Goal: Transaction & Acquisition: Purchase product/service

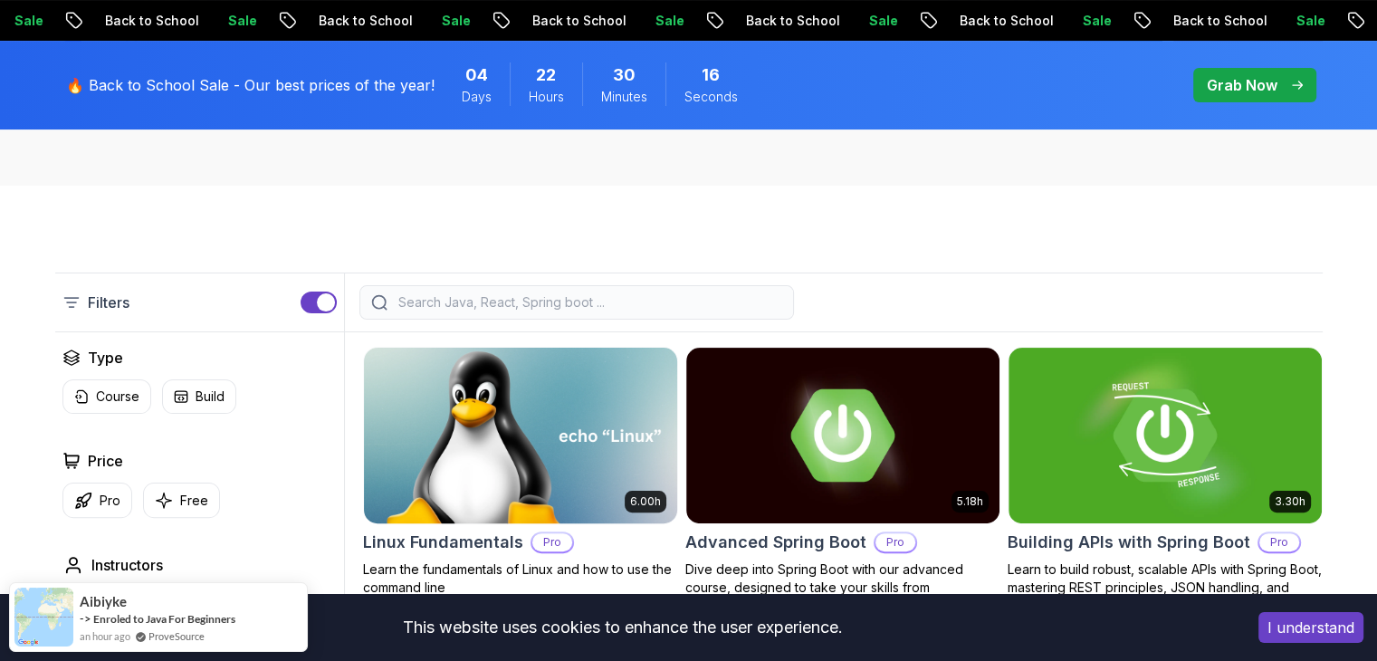
scroll to position [444, 0]
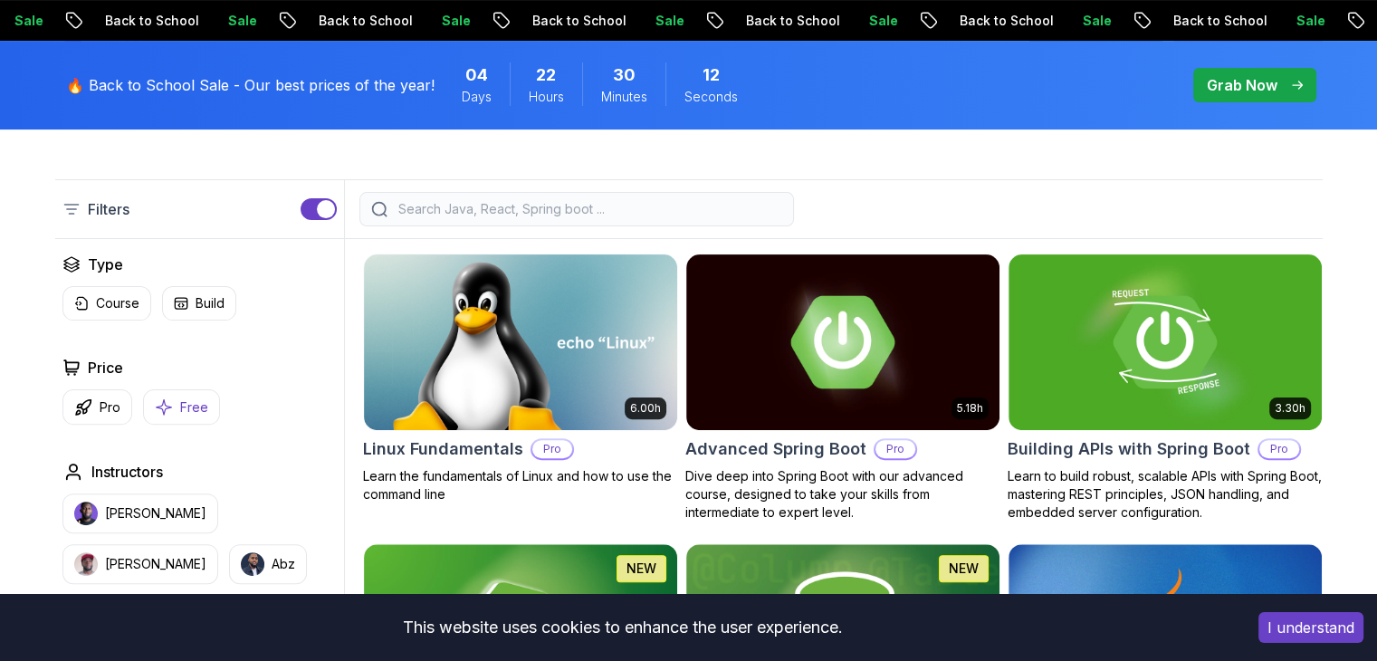
click at [190, 414] on p "Free" at bounding box center [194, 407] width 28 height 18
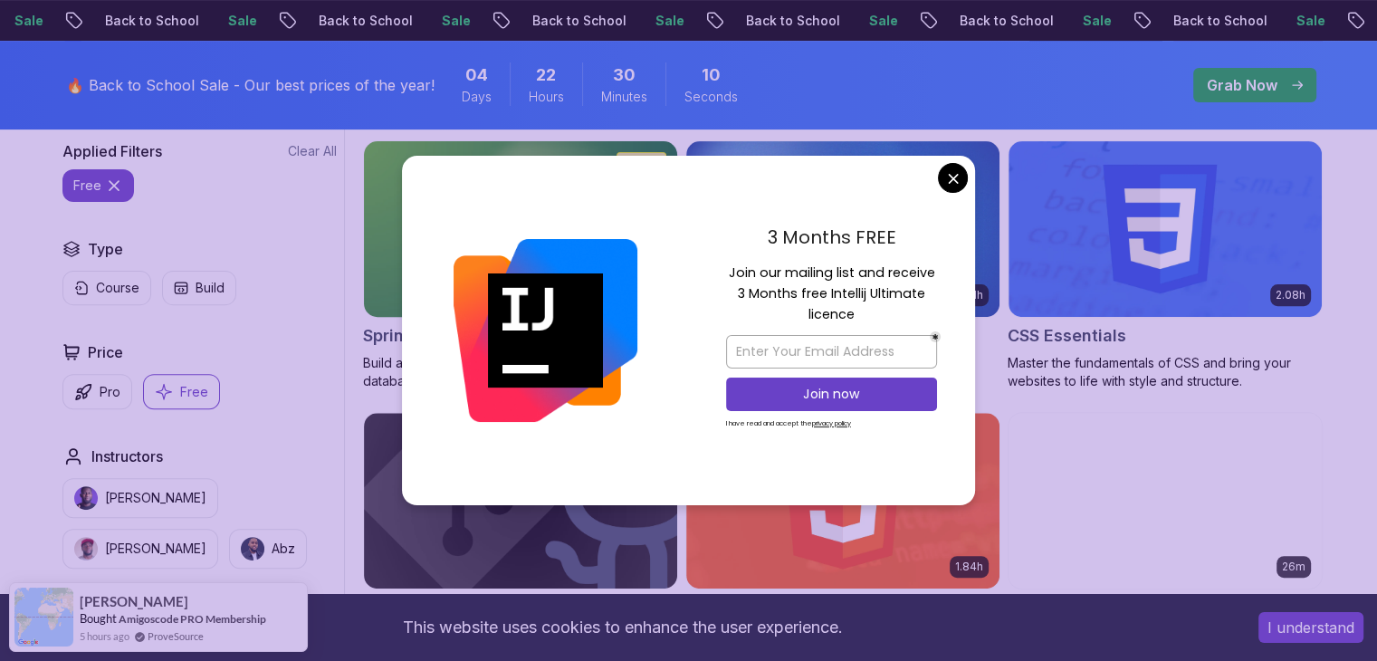
scroll to position [559, 0]
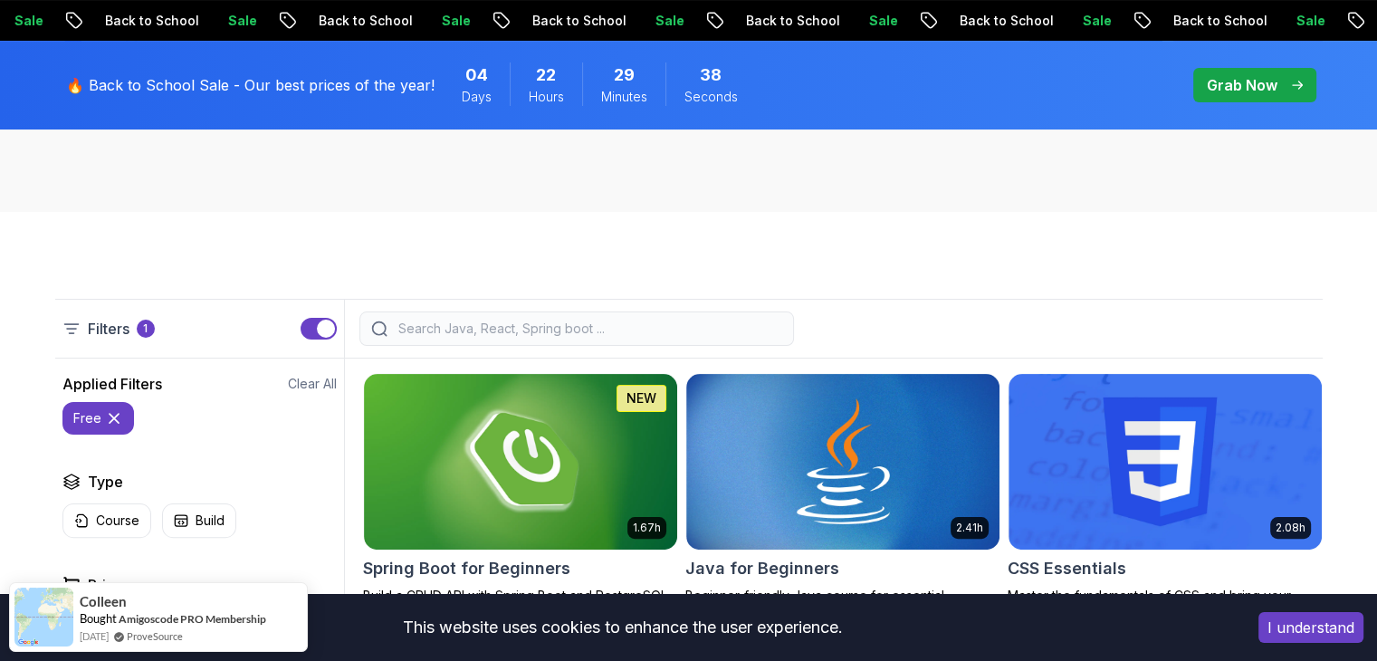
scroll to position [324, 0]
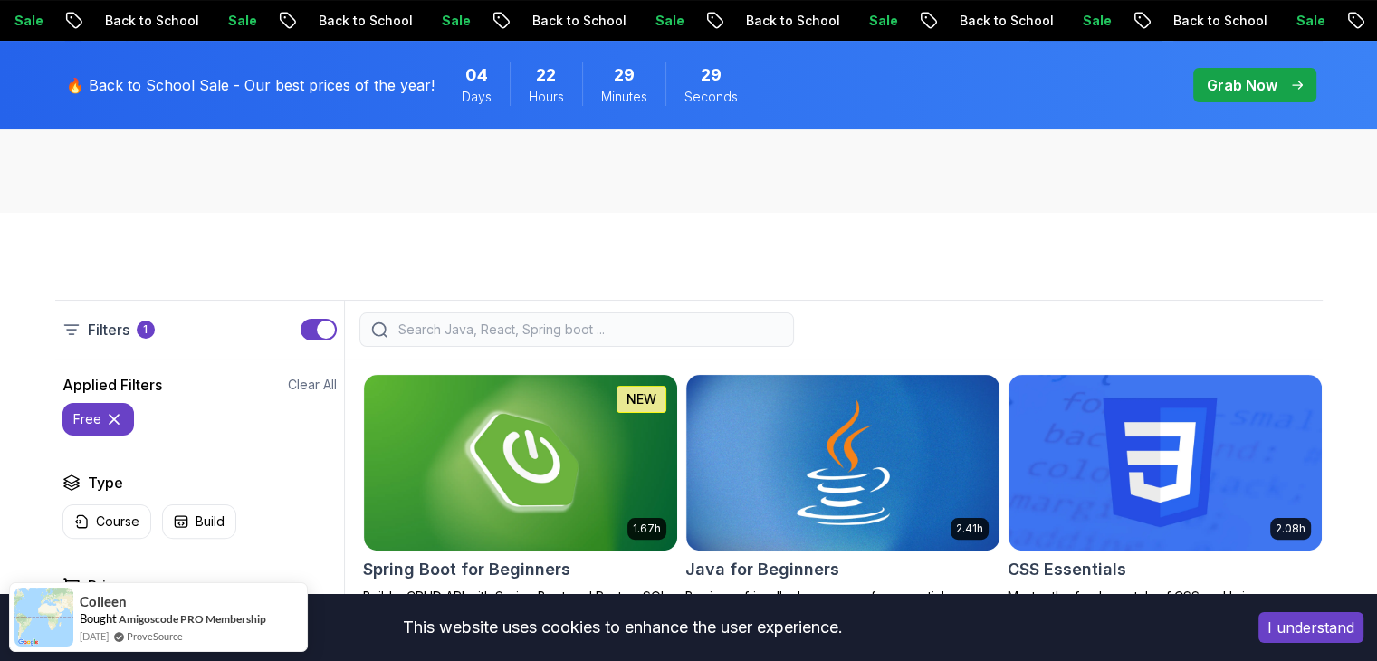
click at [310, 328] on button "button" at bounding box center [318, 330] width 36 height 22
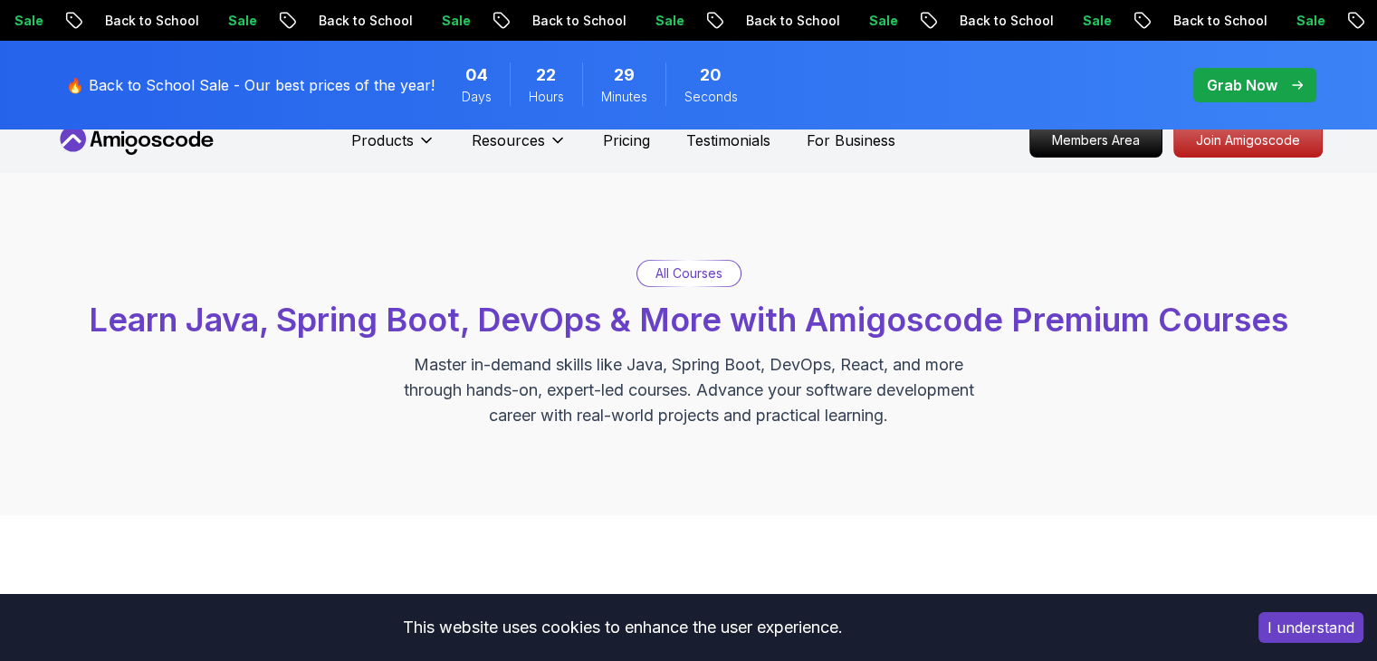
scroll to position [0, 0]
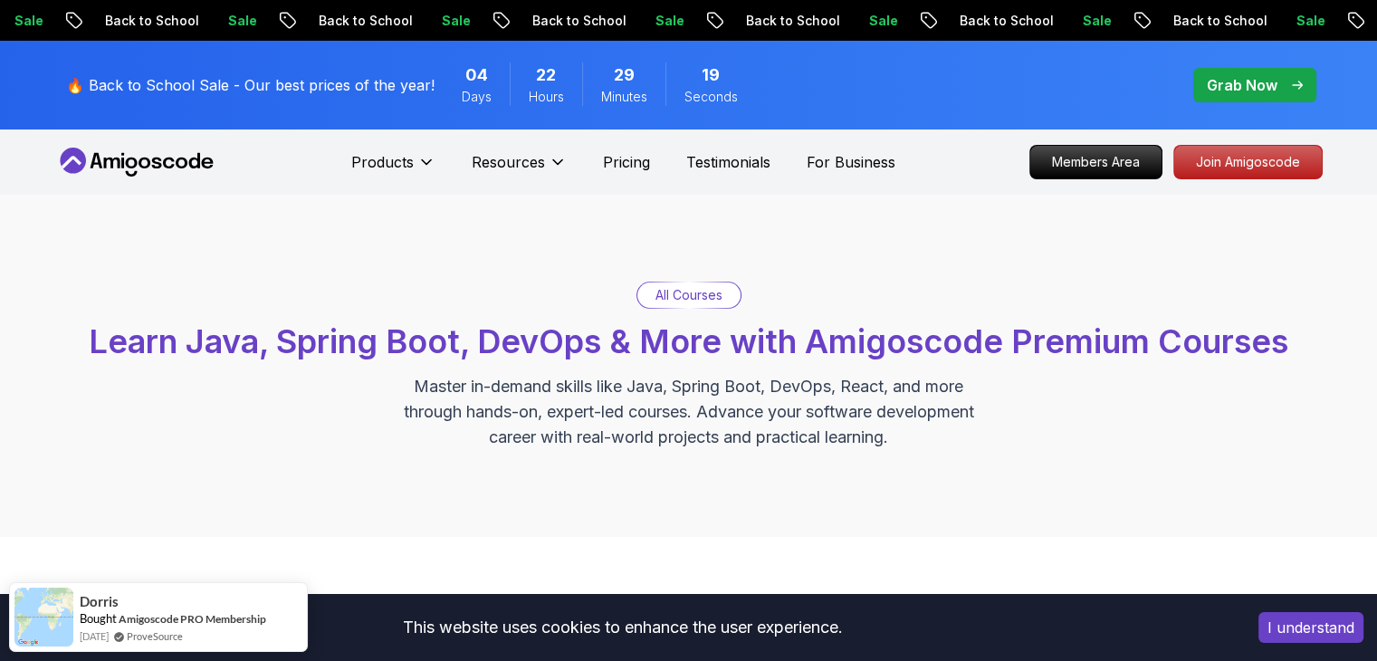
click at [167, 148] on icon at bounding box center [136, 162] width 163 height 29
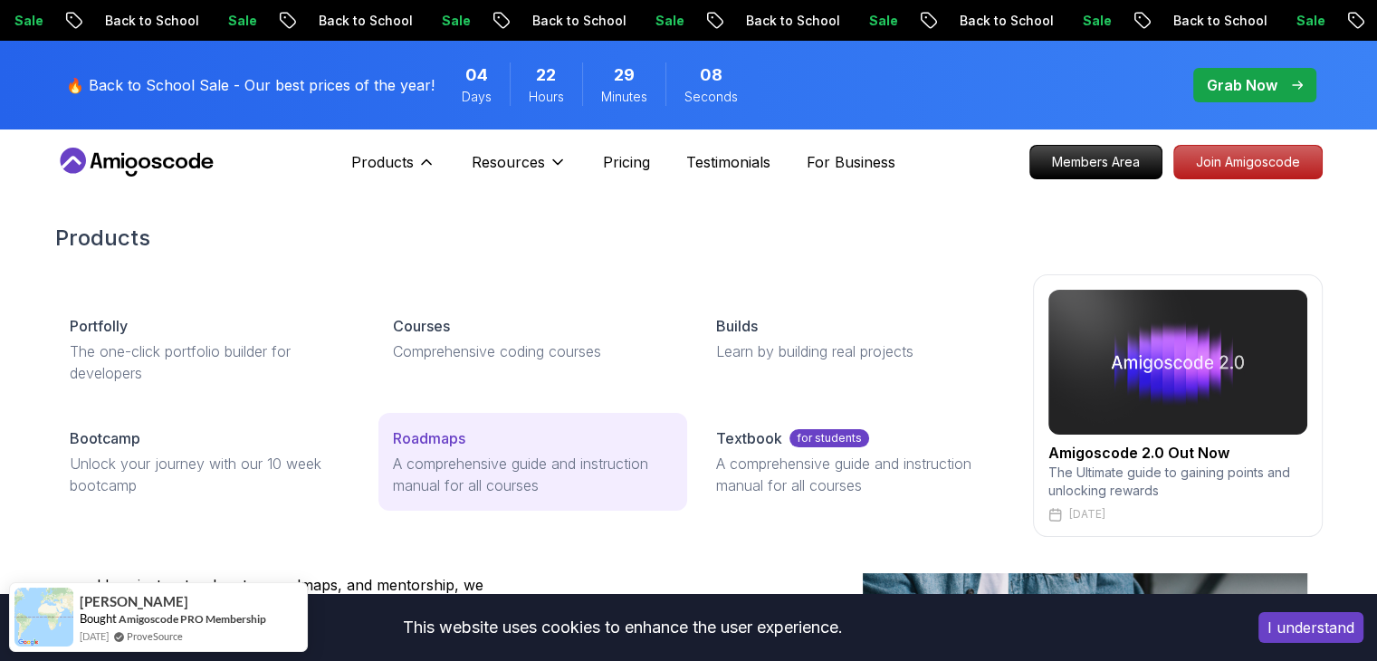
click at [445, 450] on link "Roadmaps A comprehensive guide and instruction manual for all courses" at bounding box center [532, 462] width 309 height 98
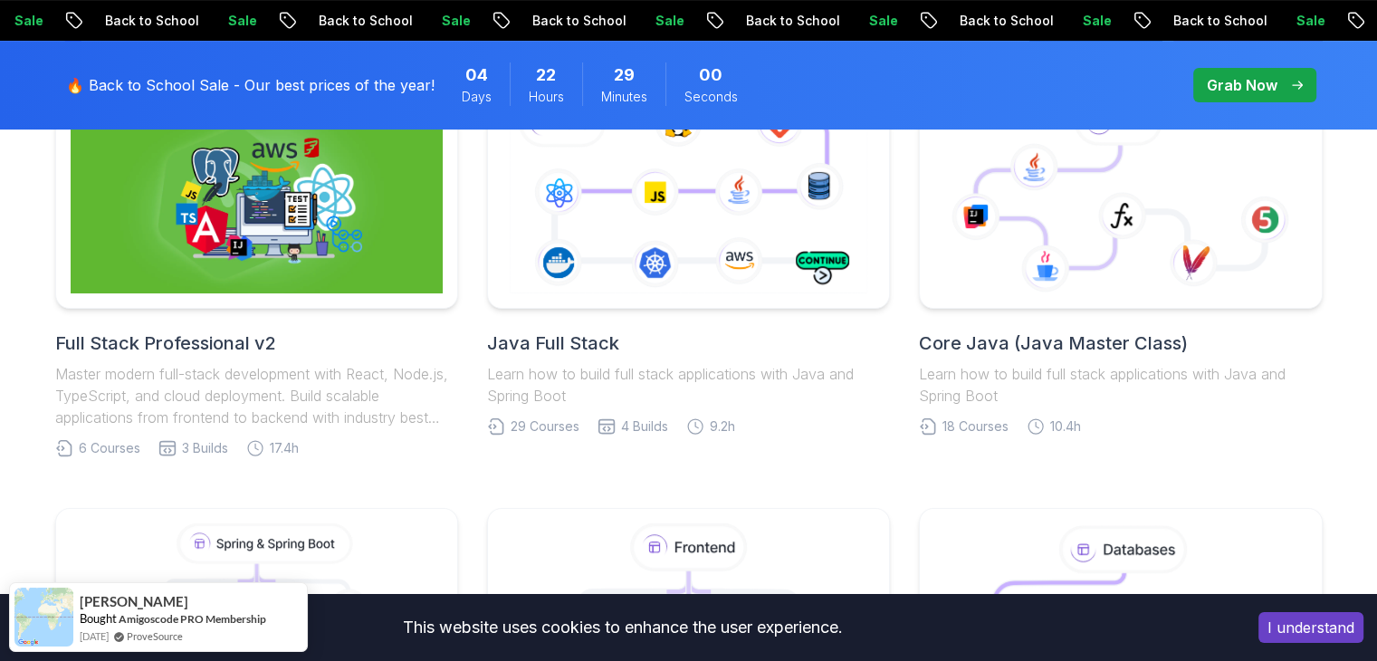
scroll to position [539, 0]
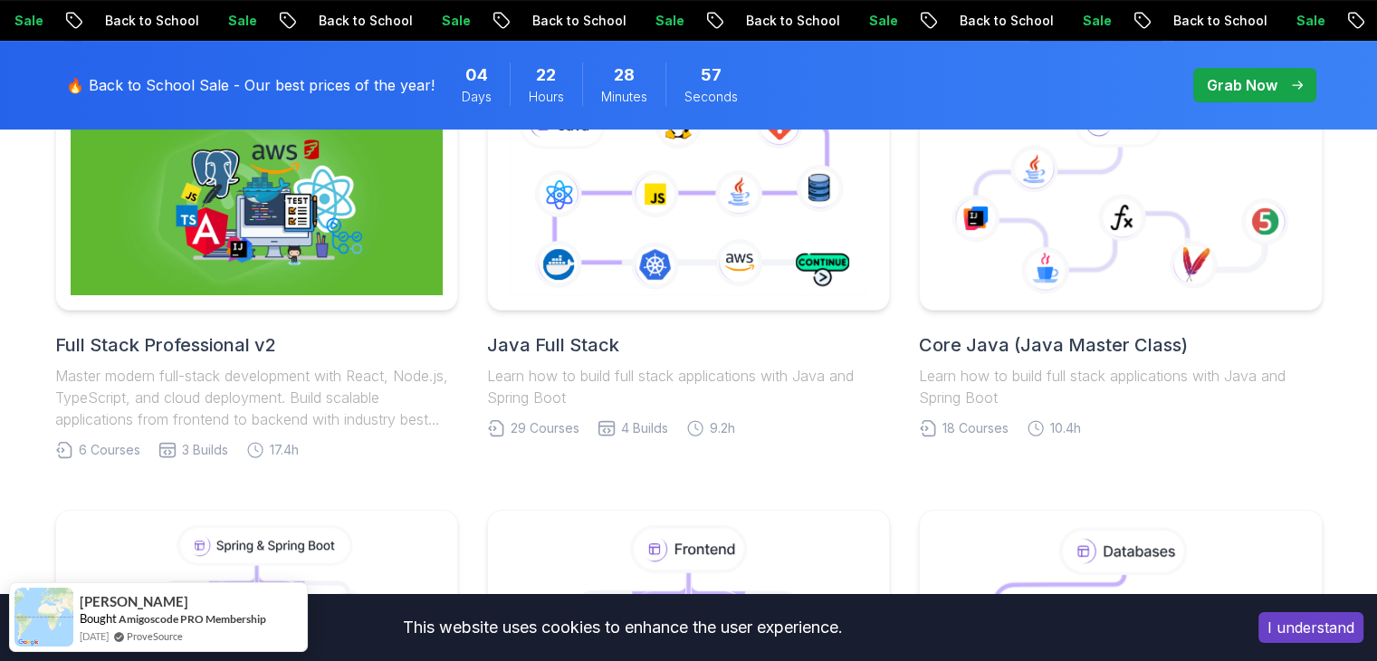
click at [644, 334] on h2 "Java Full Stack" at bounding box center [688, 344] width 403 height 25
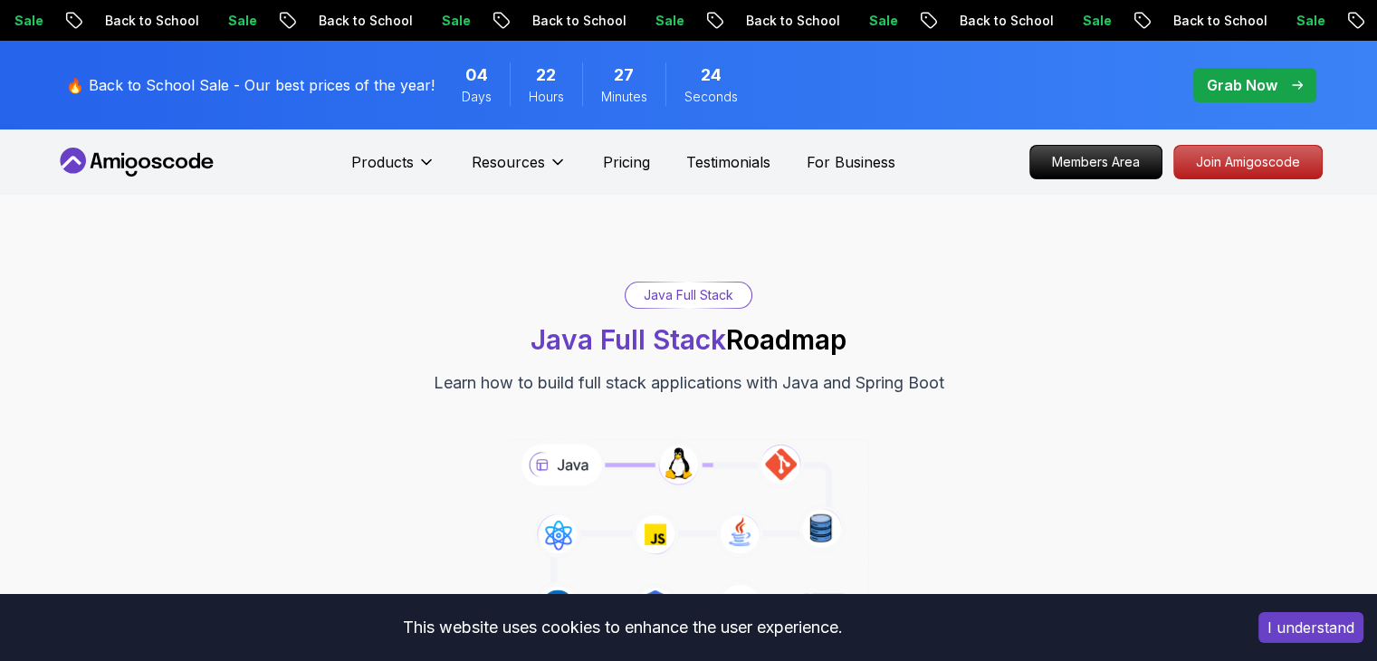
click at [1294, 74] on div "Grab Now" at bounding box center [1254, 85] width 96 height 22
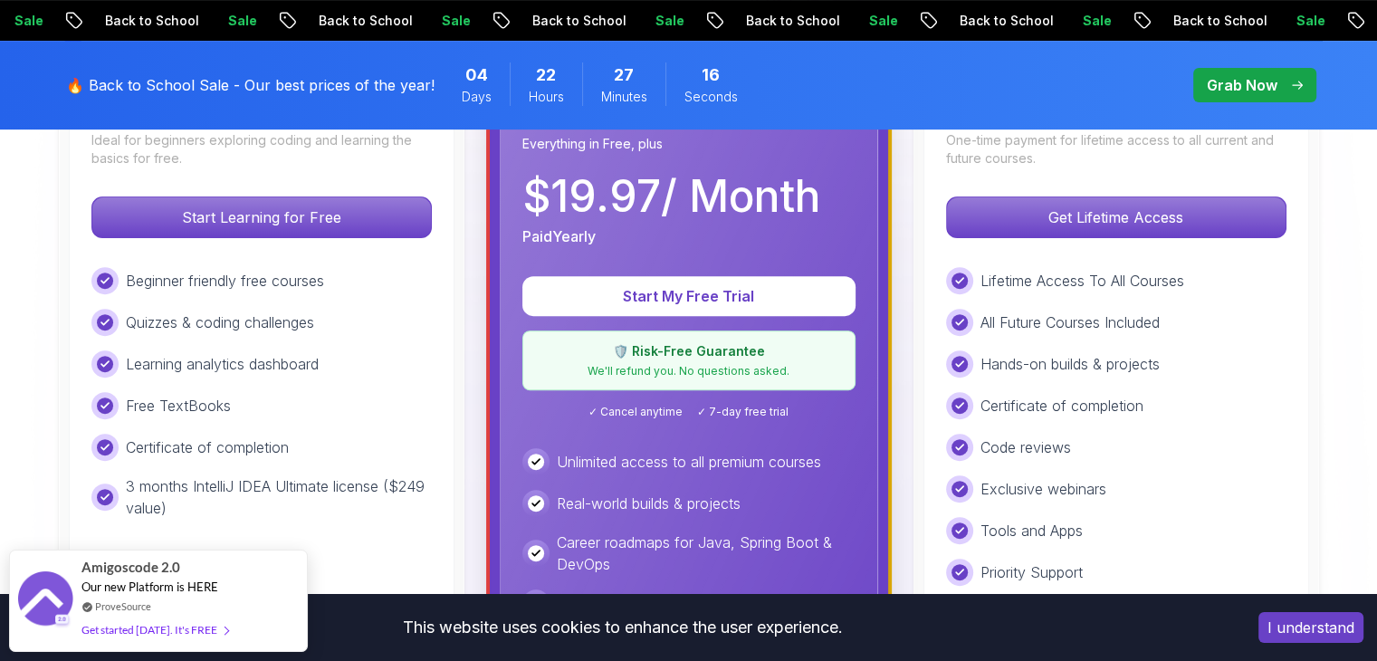
scroll to position [576, 0]
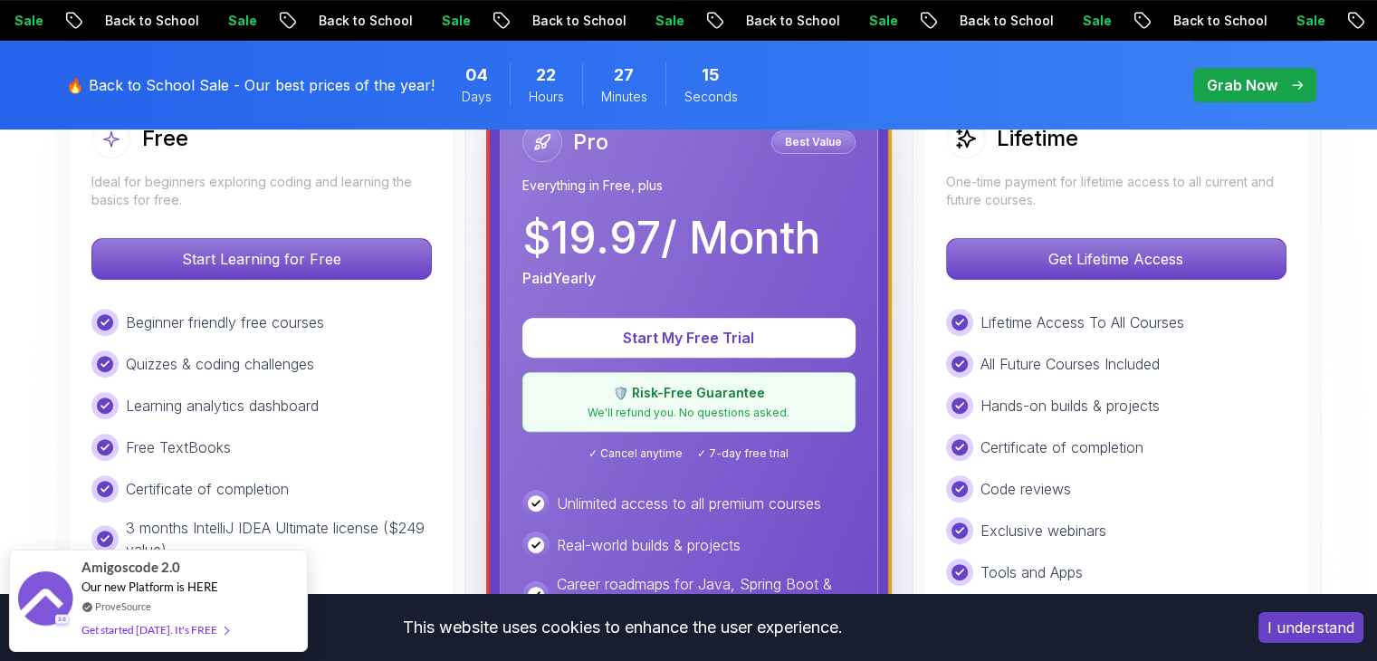
click at [1250, 439] on div "Certificate of completion" at bounding box center [1116, 447] width 340 height 27
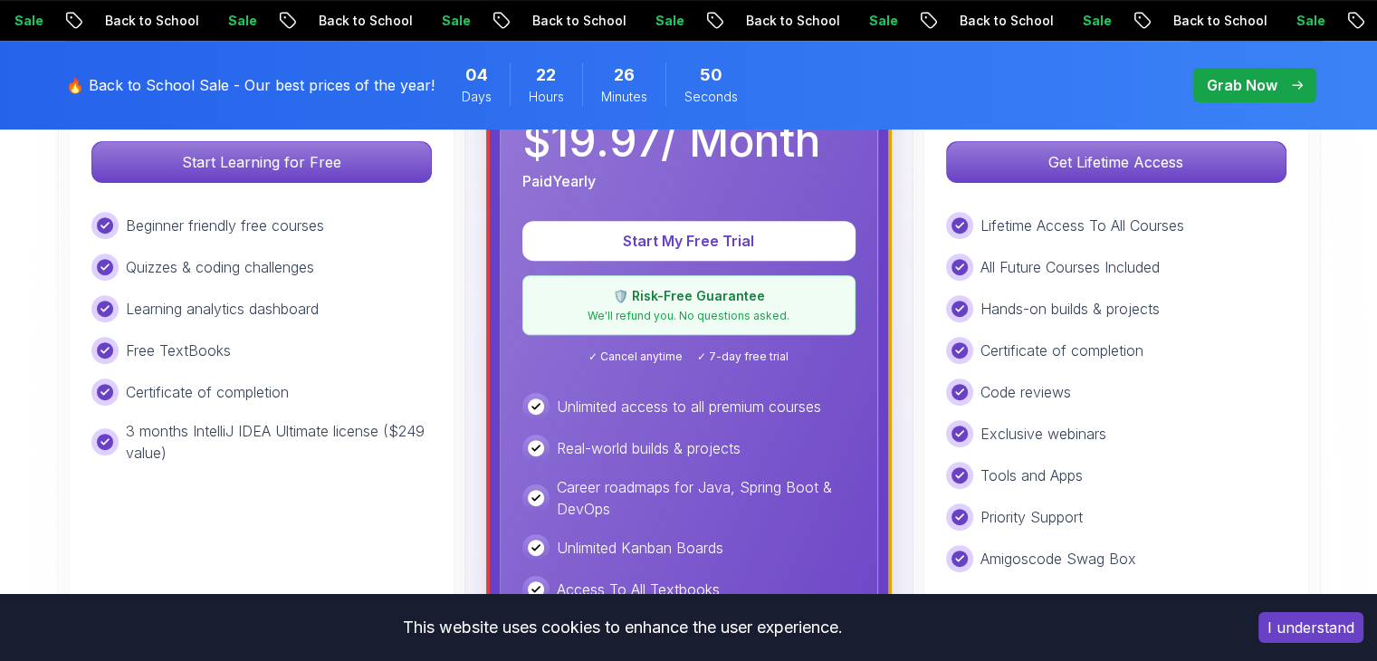
scroll to position [648, 0]
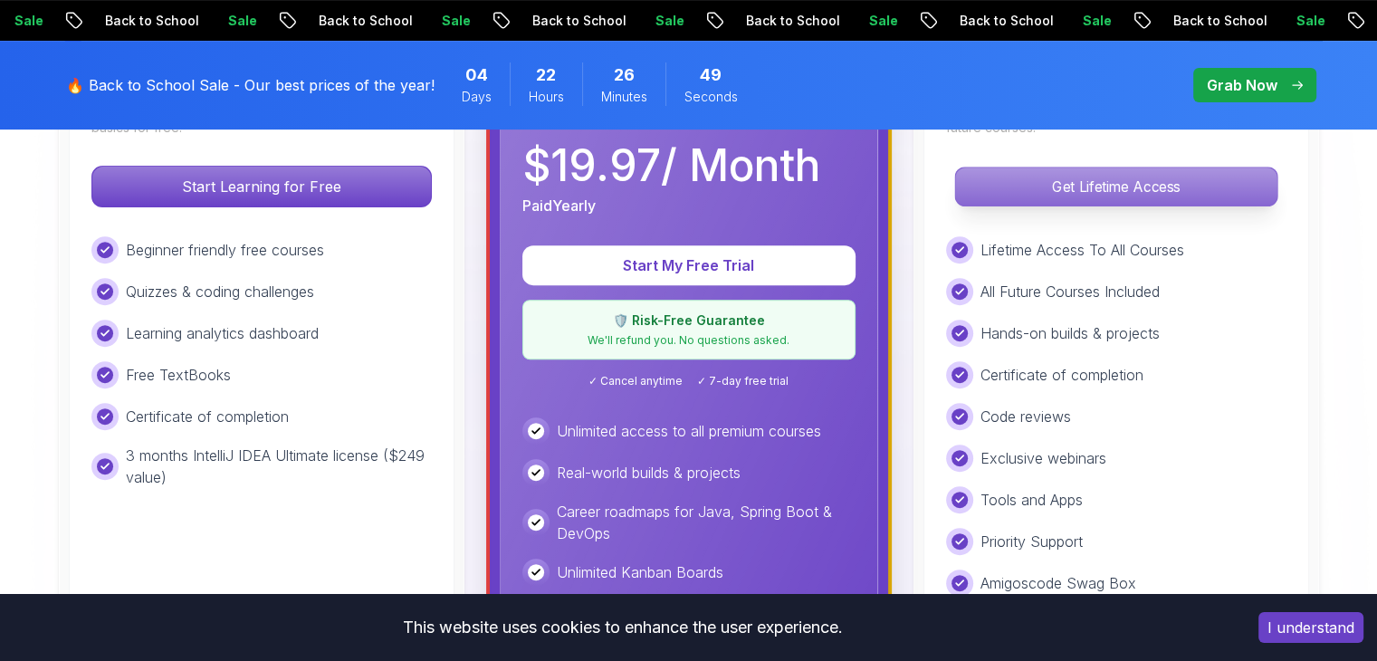
click at [1115, 176] on p "Get Lifetime Access" at bounding box center [1115, 186] width 321 height 38
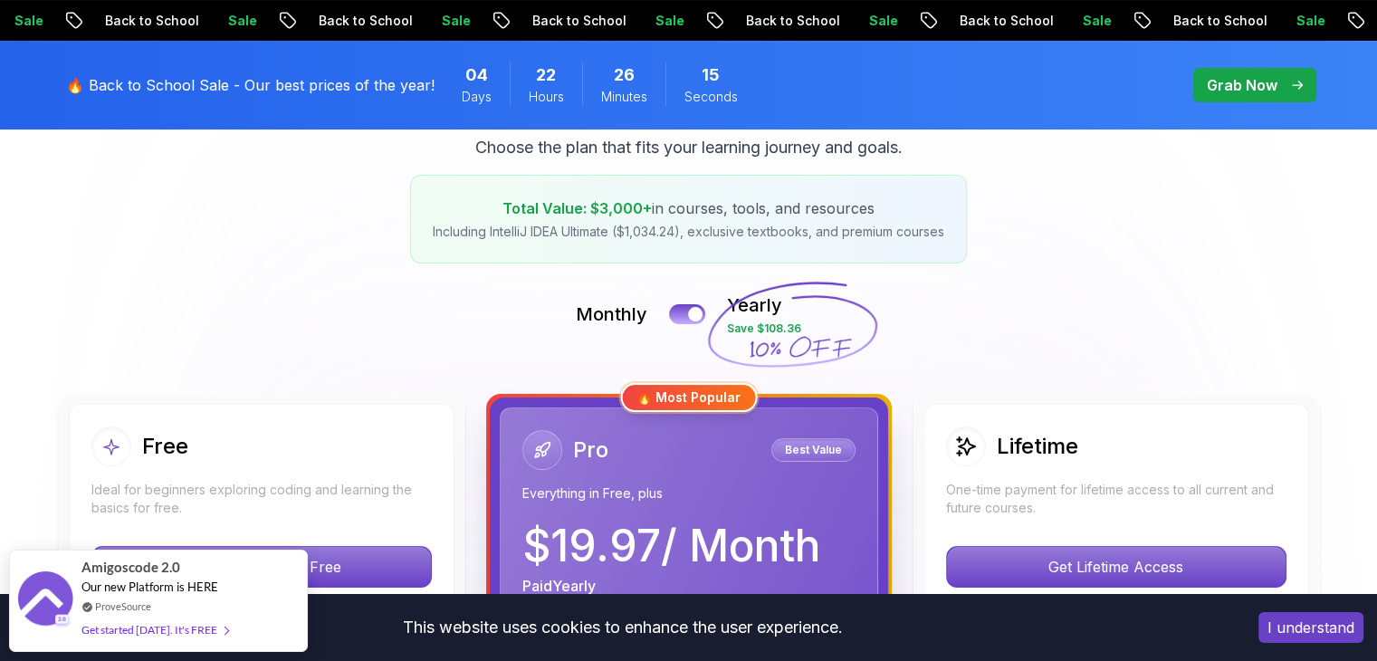
scroll to position [257, 0]
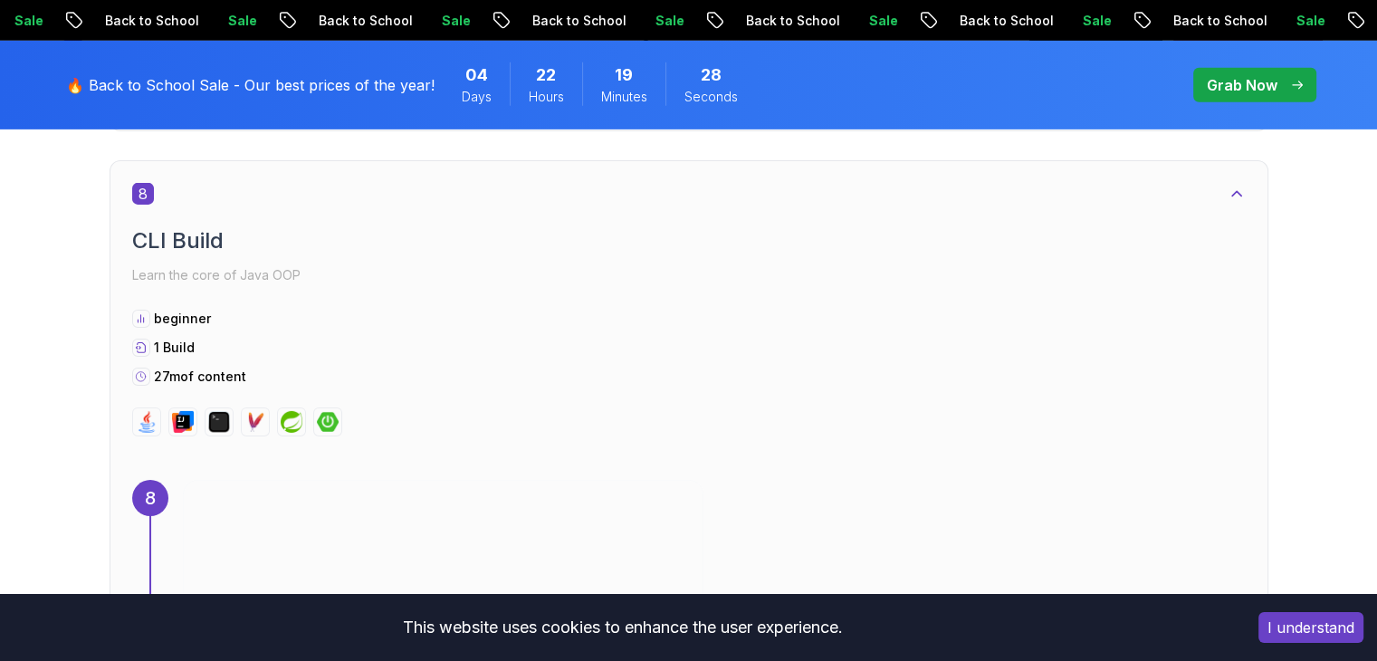
scroll to position [5830, 0]
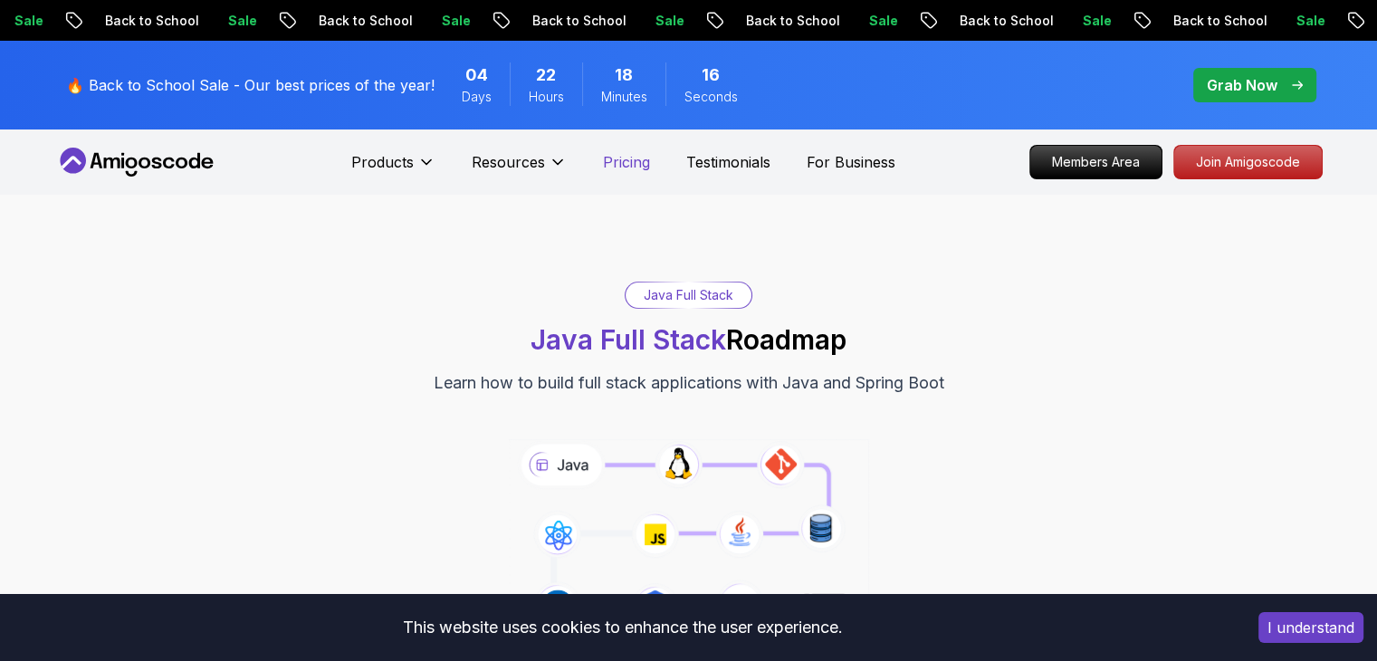
click at [640, 170] on p "Pricing" at bounding box center [626, 162] width 47 height 22
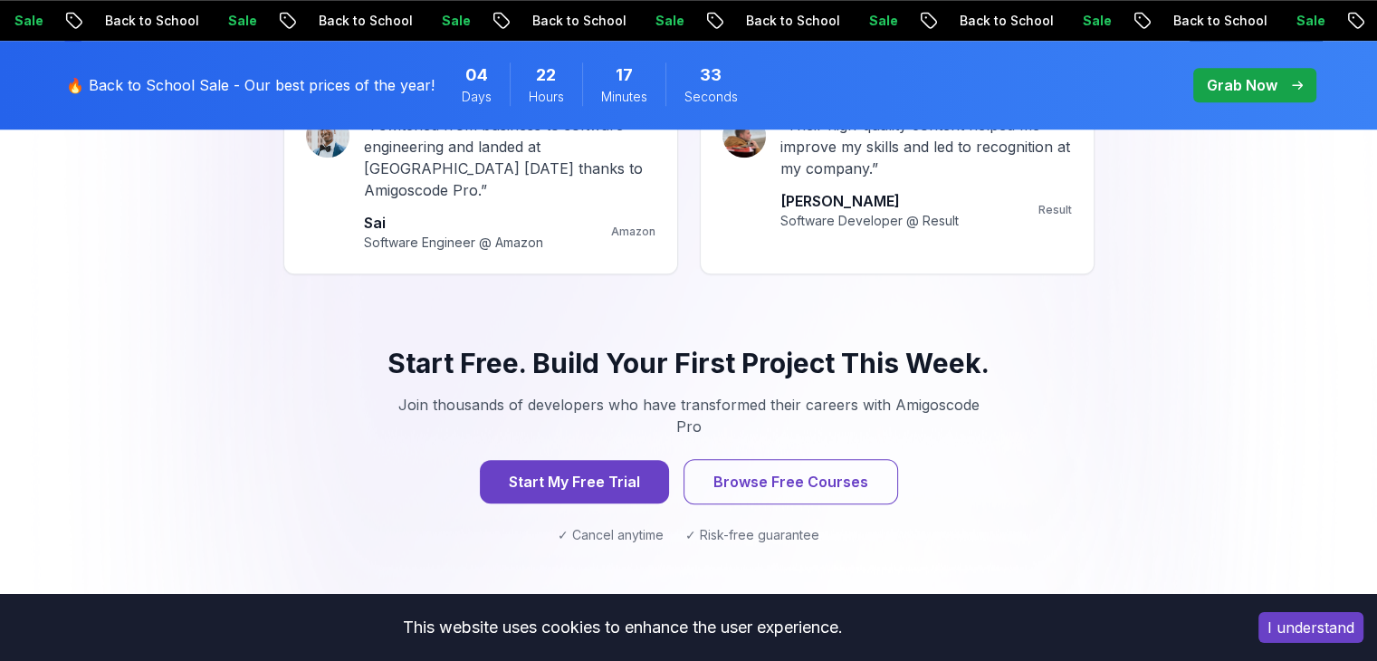
scroll to position [1821, 0]
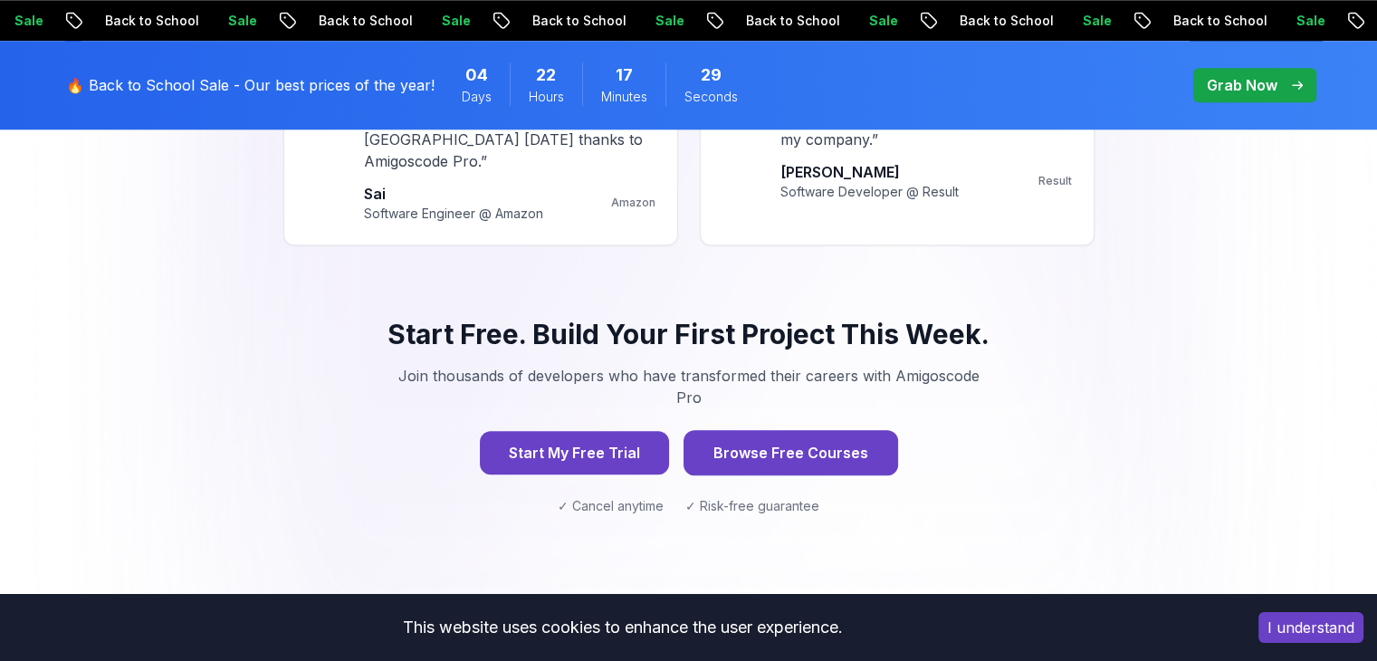
click at [780, 430] on button "Browse Free Courses" at bounding box center [790, 452] width 214 height 45
